Goal: Obtain resource: Download file/media

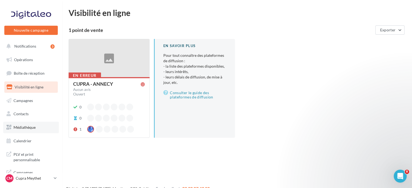
click at [28, 129] on span "Médiathèque" at bounding box center [25, 127] width 22 height 5
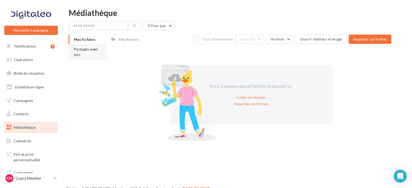
click at [88, 46] on li "Partagés avec moi" at bounding box center [88, 51] width 38 height 15
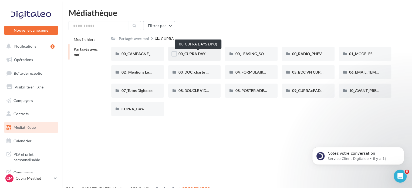
click at [199, 56] on span "00_CUPRA DAYS (JPO)" at bounding box center [198, 53] width 39 height 5
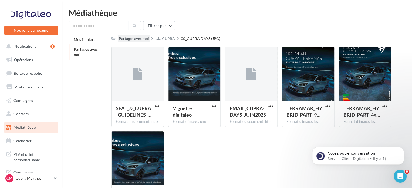
click at [130, 38] on div "Partagés avec moi" at bounding box center [134, 38] width 30 height 5
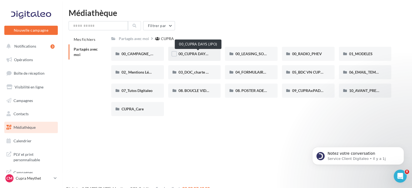
click at [186, 55] on span "00_CUPRA DAYS (JPO)" at bounding box center [198, 53] width 39 height 5
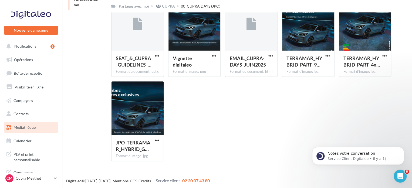
scroll to position [51, 0]
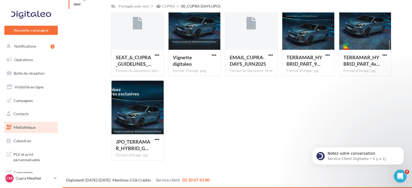
click at [34, 128] on span "Médiathèque" at bounding box center [25, 127] width 22 height 5
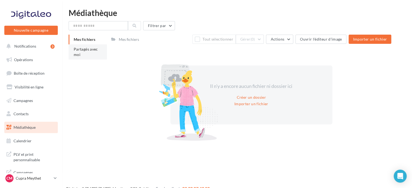
click at [88, 58] on li "Partagés avec moi" at bounding box center [88, 51] width 38 height 15
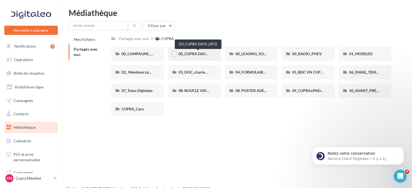
click at [189, 56] on span "00_CUPRA DAYS (JPO)" at bounding box center [198, 53] width 39 height 5
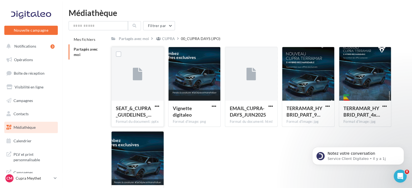
click at [143, 93] on div at bounding box center [138, 74] width 52 height 54
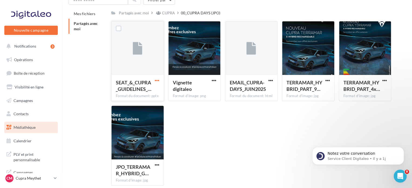
scroll to position [27, 0]
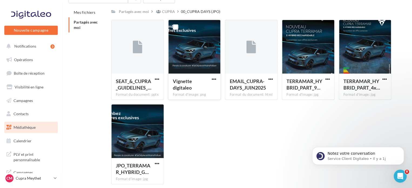
click at [203, 62] on div at bounding box center [195, 47] width 52 height 54
click at [213, 79] on span "button" at bounding box center [214, 79] width 5 height 5
click at [188, 90] on button "Télécharger" at bounding box center [190, 90] width 54 height 14
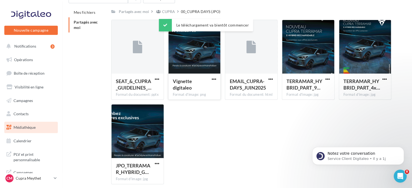
click at [306, 117] on div "SEAT_&_CUPRA_GUIDELINES_… Format du document: pptx SEAT_&_CUPRA_GUIDELINES_JPO_…" at bounding box center [253, 104] width 285 height 169
click at [328, 79] on span "button" at bounding box center [328, 79] width 5 height 5
click at [307, 93] on button "Télécharger" at bounding box center [304, 90] width 54 height 14
click at [384, 78] on span "button" at bounding box center [384, 79] width 5 height 5
click at [352, 92] on button "Télécharger" at bounding box center [361, 90] width 54 height 14
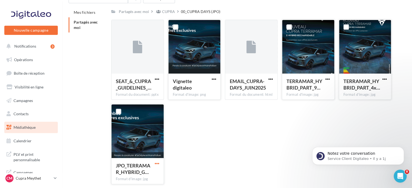
click at [156, 165] on span "button" at bounding box center [157, 163] width 5 height 5
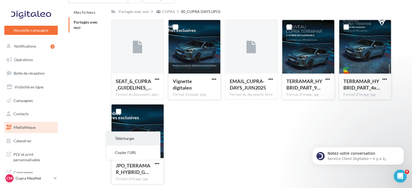
click at [131, 140] on button "Télécharger" at bounding box center [133, 138] width 54 height 14
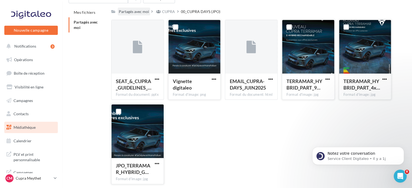
click at [126, 13] on div "Partagés avec moi" at bounding box center [134, 11] width 30 height 5
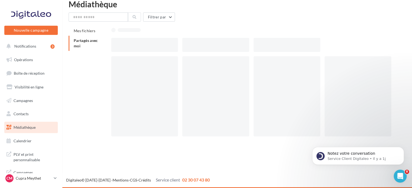
scroll to position [9, 0]
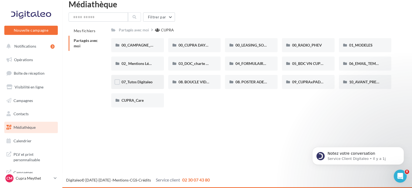
click at [144, 79] on div "07_Tutos Digitaleo" at bounding box center [137, 82] width 53 height 14
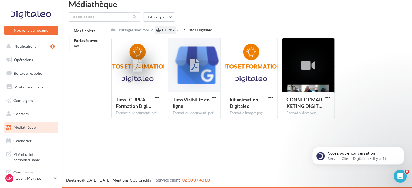
click at [168, 33] on div "CUPRA" at bounding box center [165, 30] width 21 height 8
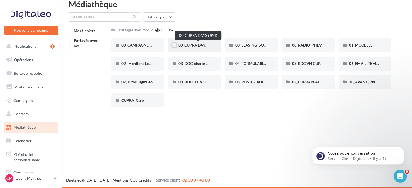
click at [205, 44] on span "00_CUPRA DAYS (JPO)" at bounding box center [198, 45] width 39 height 5
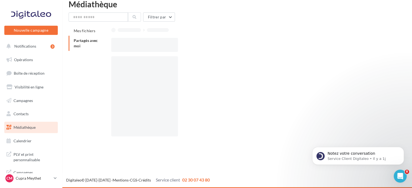
scroll to position [27, 0]
